Goal: Task Accomplishment & Management: Manage account settings

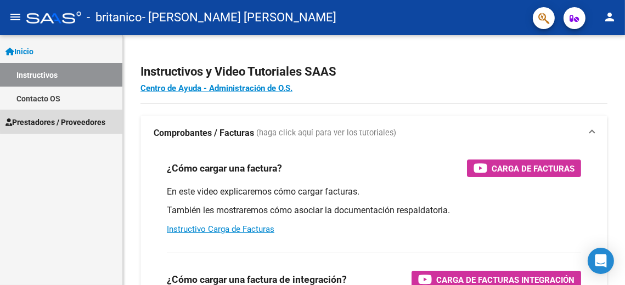
click at [80, 122] on span "Prestadores / Proveedores" at bounding box center [55, 122] width 100 height 12
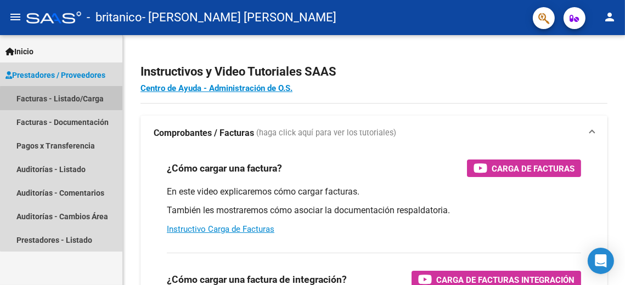
click at [73, 106] on link "Facturas - Listado/Carga" at bounding box center [61, 99] width 122 height 24
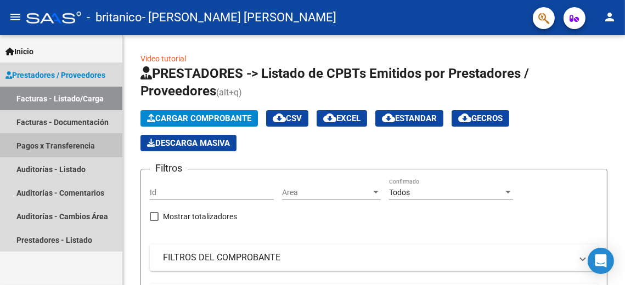
click at [80, 144] on link "Pagos x Transferencia" at bounding box center [61, 146] width 122 height 24
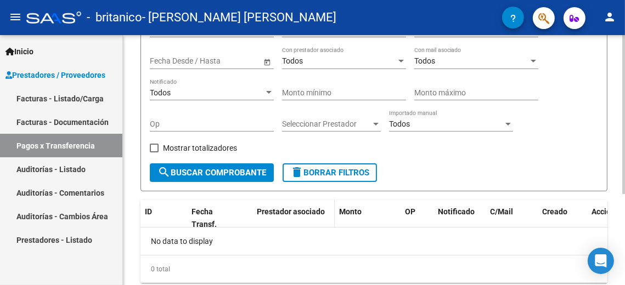
scroll to position [143, 0]
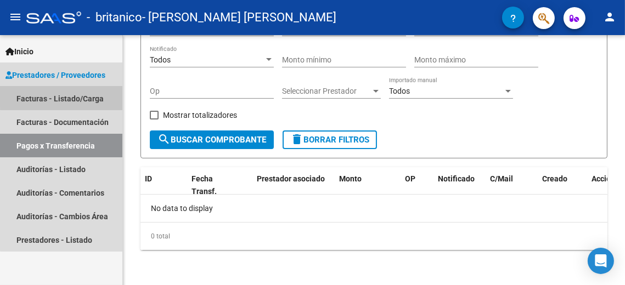
click at [61, 96] on link "Facturas - Listado/Carga" at bounding box center [61, 99] width 122 height 24
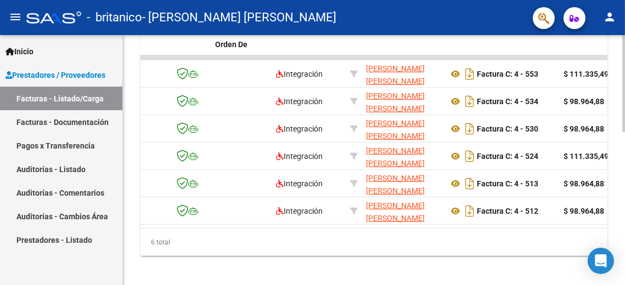
scroll to position [392, 0]
